Goal: Information Seeking & Learning: Learn about a topic

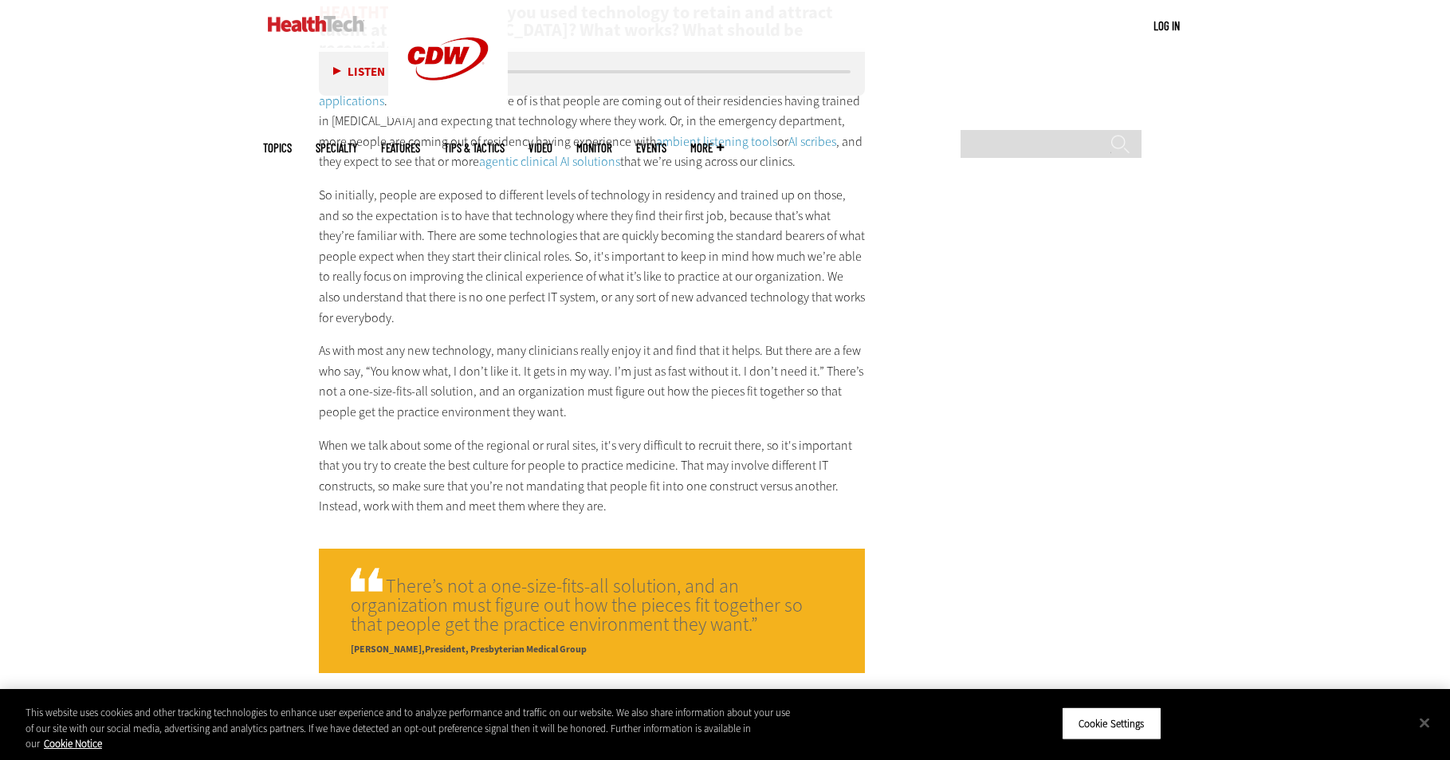
scroll to position [2286, 0]
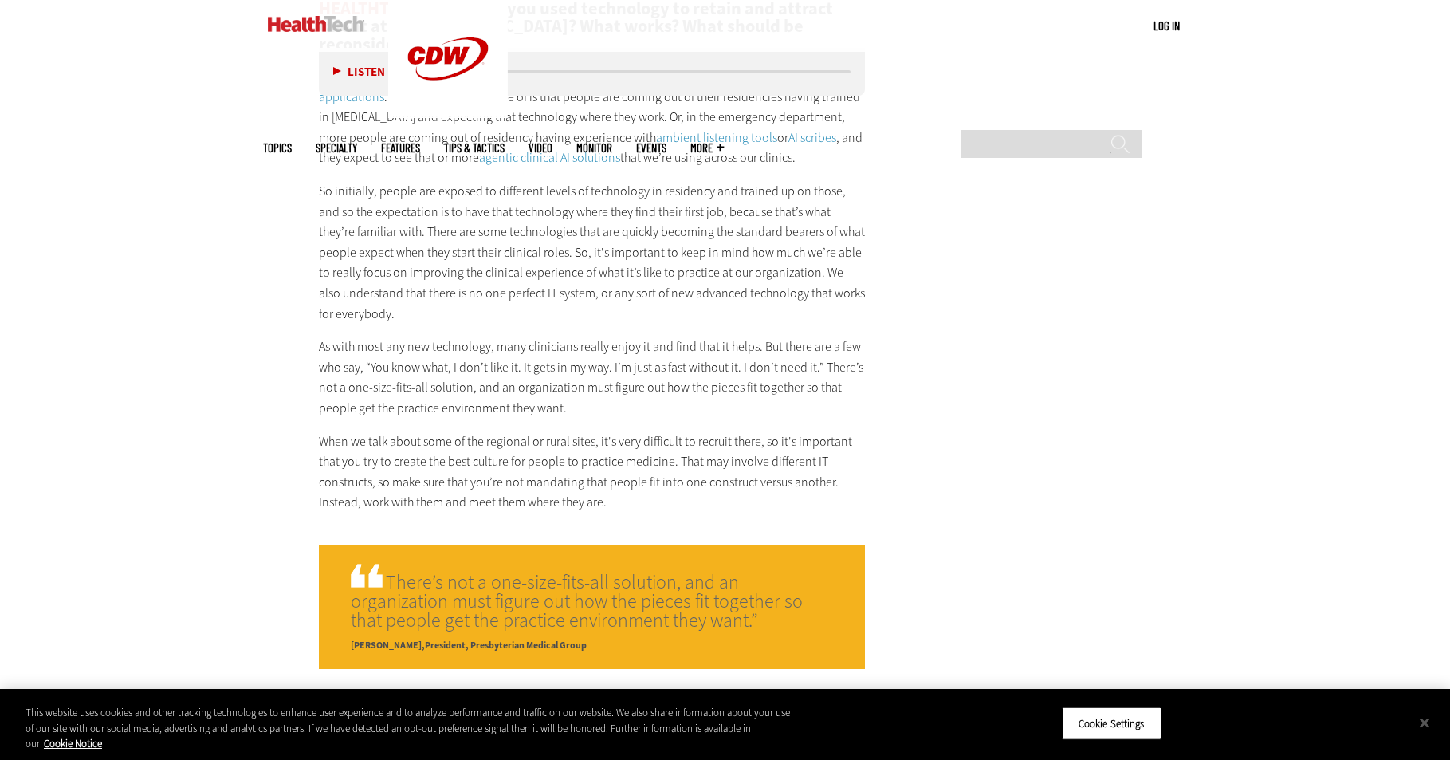
click at [302, 410] on article "[DATE] Twitter Facebook LinkedIn Reddit Flipboard Email Artificial Intelligence…" at bounding box center [576, 181] width 579 height 3519
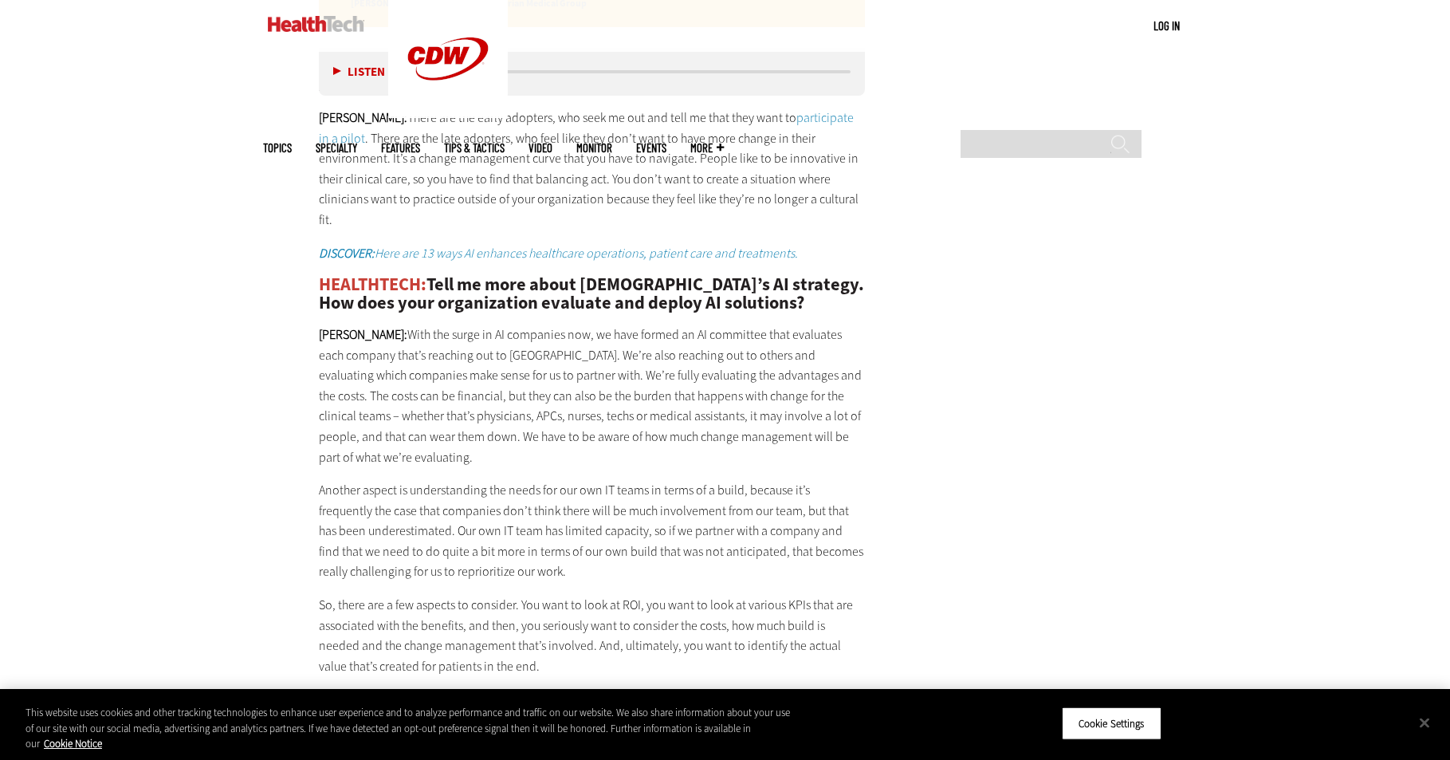
scroll to position [2929, 0]
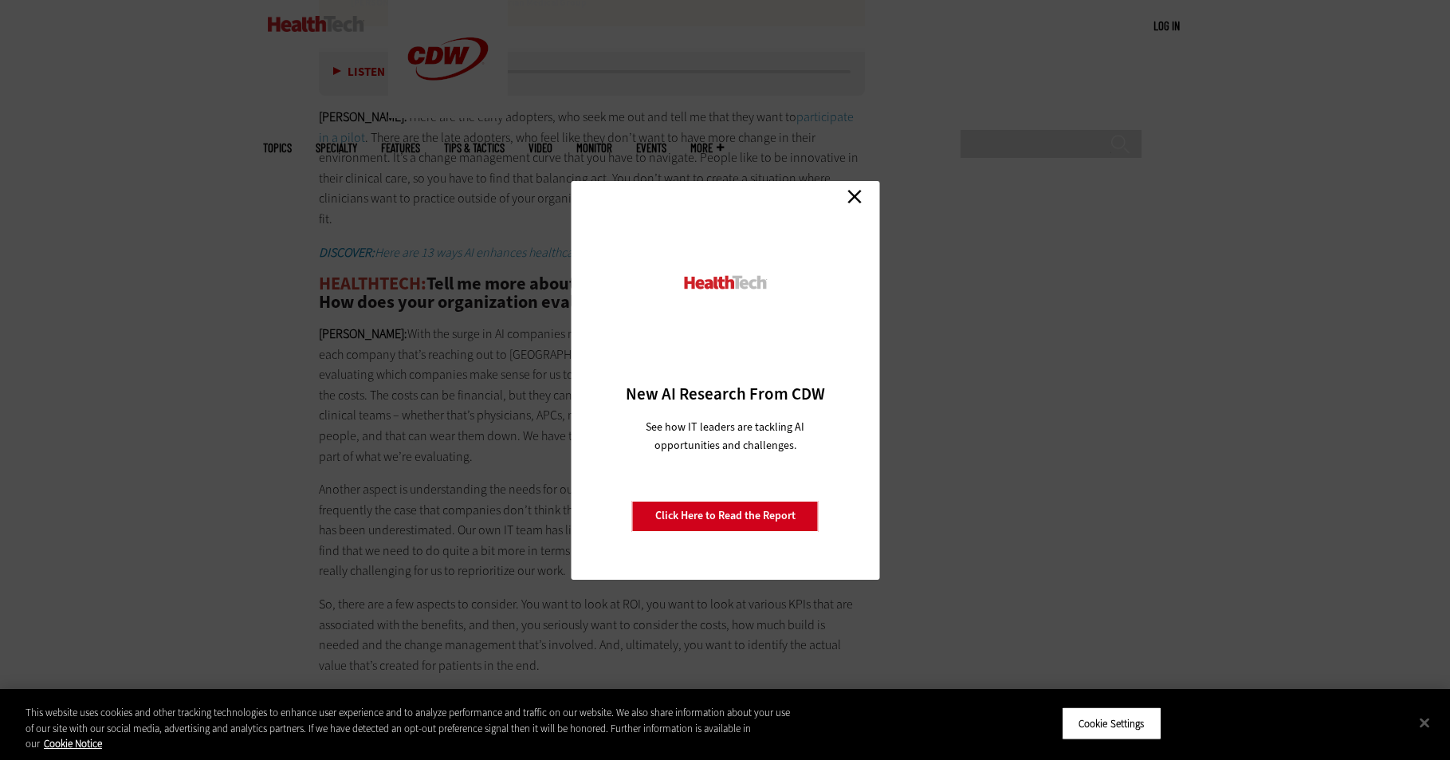
click at [859, 197] on link "Close" at bounding box center [855, 197] width 24 height 24
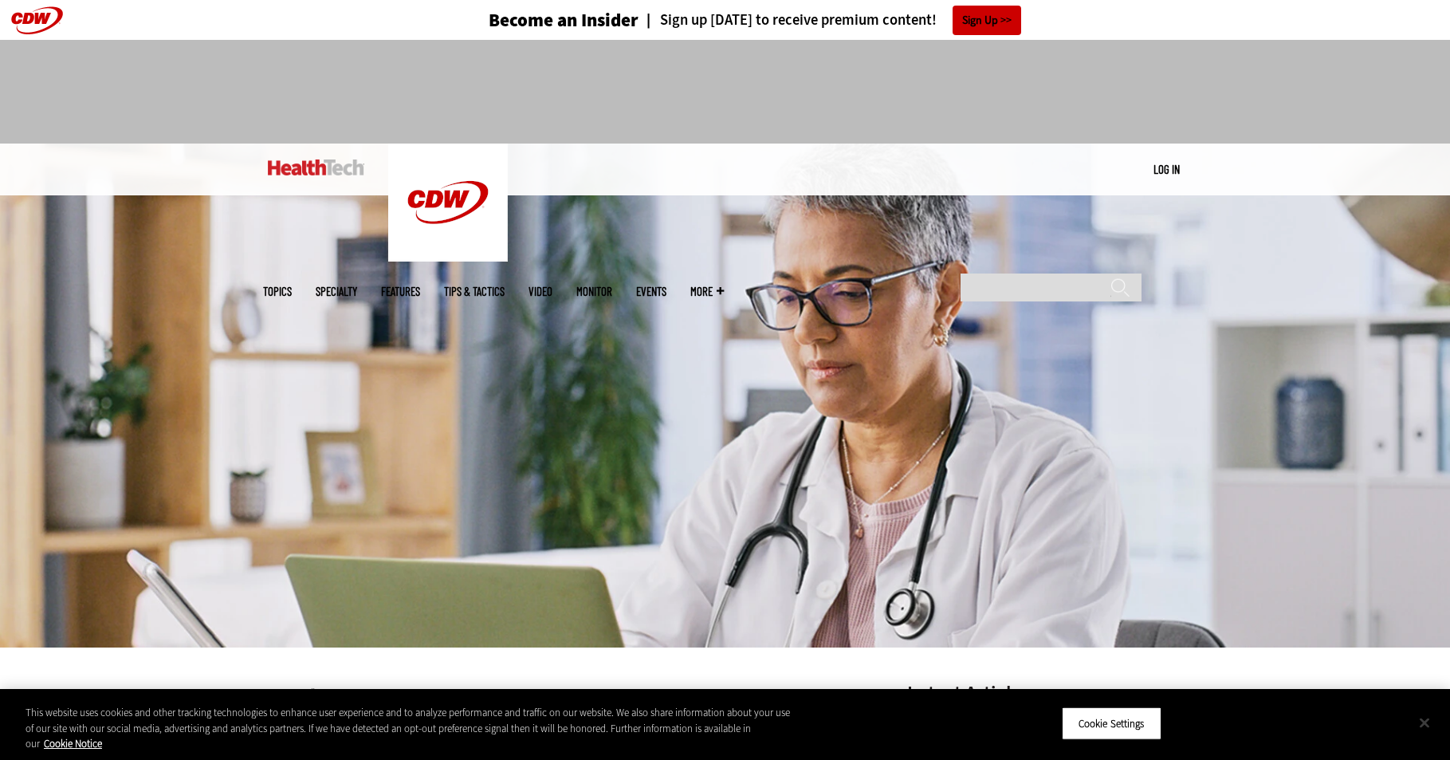
click at [1418, 720] on button "Close" at bounding box center [1424, 722] width 35 height 35
